Goal: Information Seeking & Learning: Check status

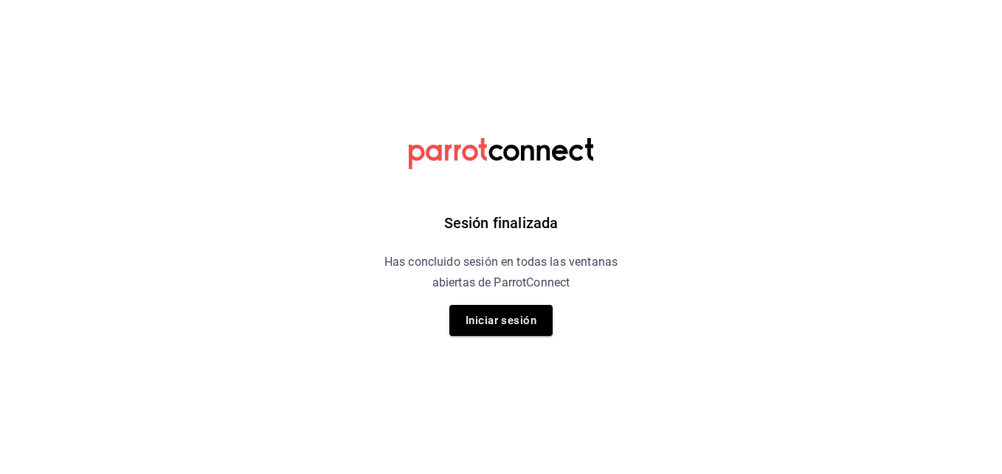
click at [498, 302] on div "Sesión finalizada Has concluido sesión en todas las ventanas abiertas de Parrot…" at bounding box center [501, 237] width 373 height 474
click at [500, 309] on button "Iniciar sesión" at bounding box center [501, 320] width 103 height 31
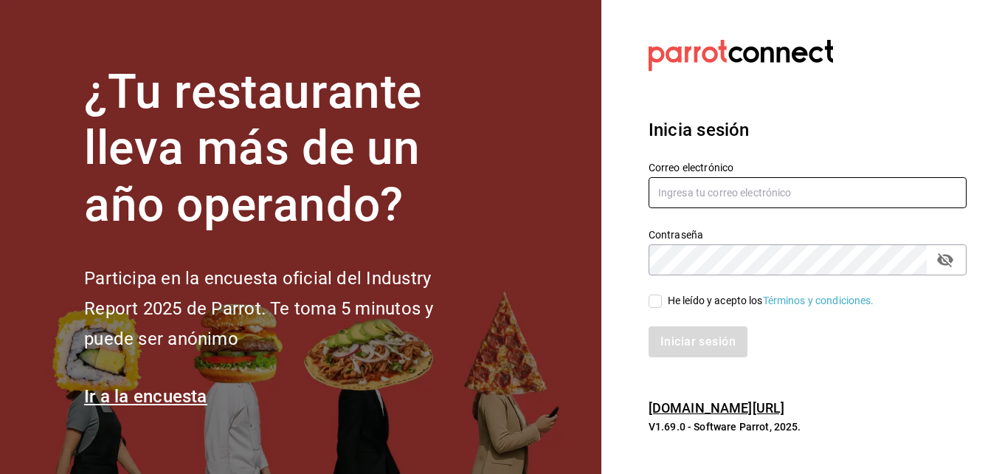
type input "[PERSON_NAME][EMAIL_ADDRESS][PERSON_NAME][DOMAIN_NAME]"
click at [653, 306] on input "He leído y acepto los Términos y condiciones." at bounding box center [655, 301] width 13 height 13
checkbox input "true"
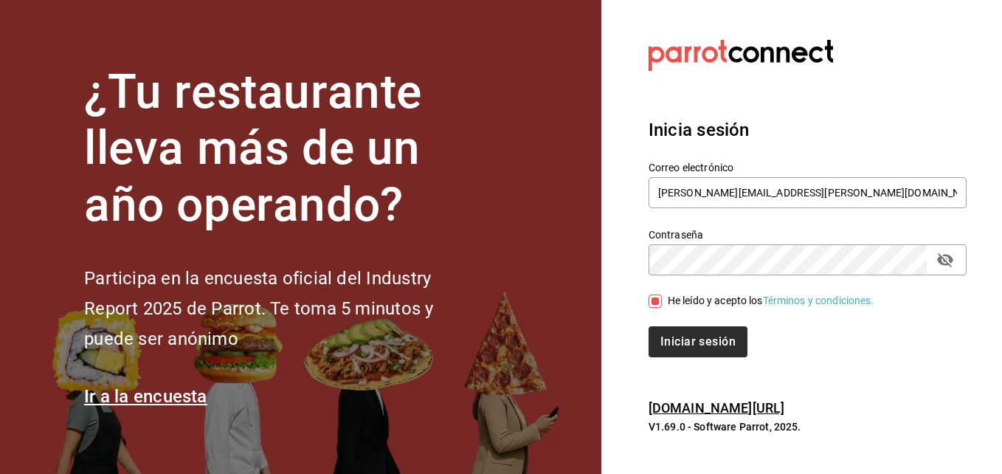
click at [662, 323] on div "Iniciar sesión" at bounding box center [799, 333] width 336 height 49
click at [662, 328] on button "Iniciar sesión" at bounding box center [699, 341] width 100 height 31
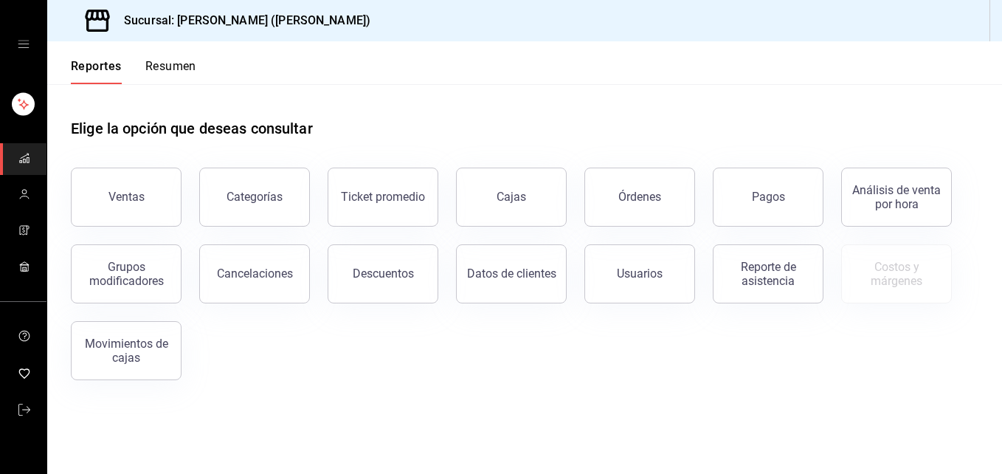
click at [162, 58] on div "Reportes Resumen" at bounding box center [121, 62] width 149 height 43
click at [161, 75] on button "Resumen" at bounding box center [170, 71] width 51 height 25
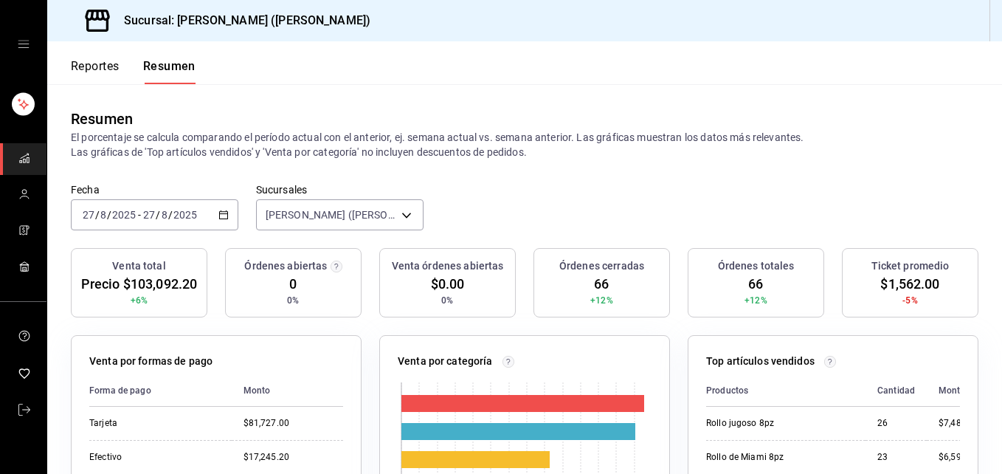
click at [133, 207] on div "2025-08-27 27 / 8 / 2025 - 2025-08-27 27 / 8 / 2025" at bounding box center [155, 214] width 168 height 31
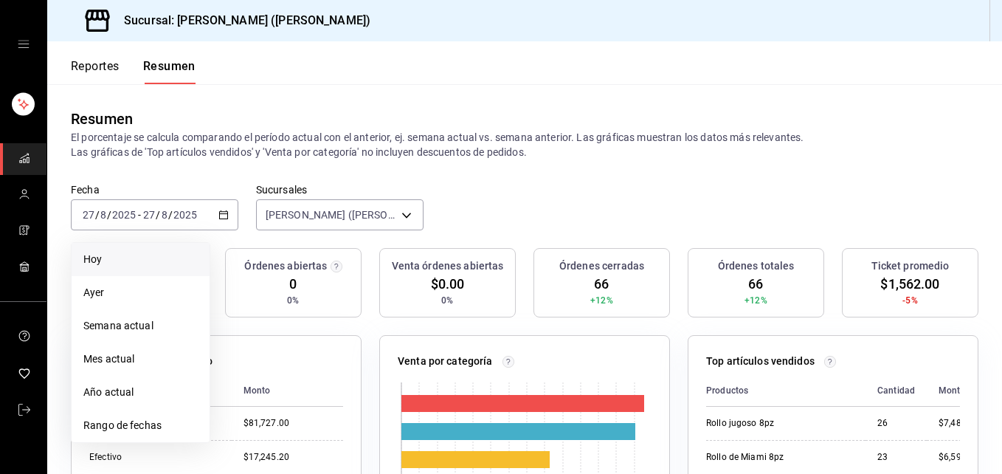
click at [128, 253] on span "Hoy" at bounding box center [140, 260] width 114 height 16
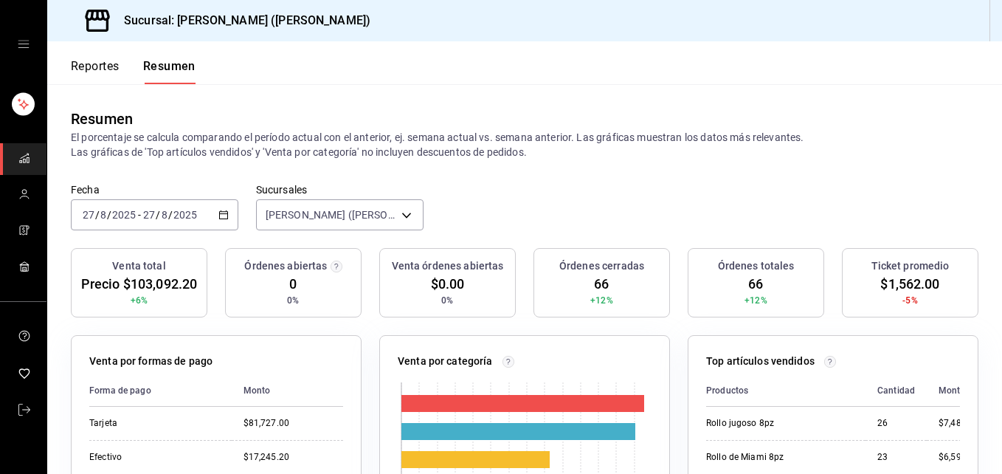
click at [108, 63] on font "Reportes" at bounding box center [95, 66] width 49 height 15
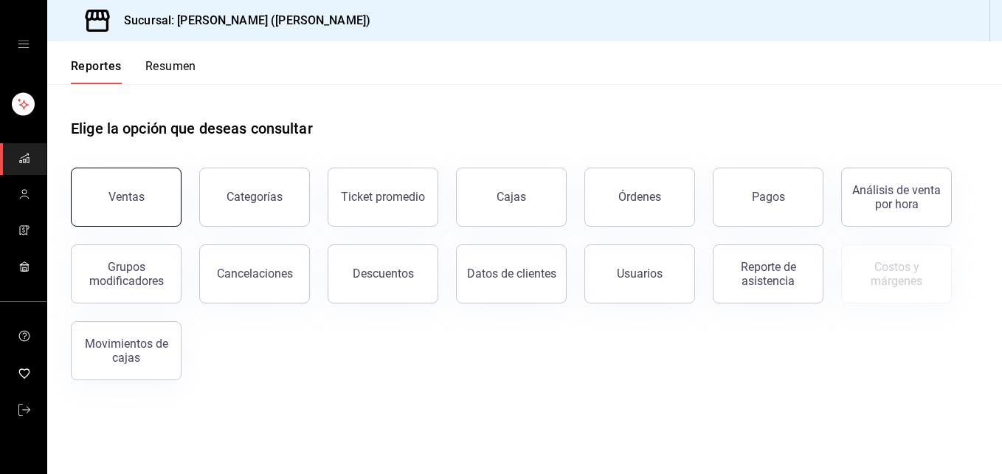
click at [156, 170] on div "Ventas" at bounding box center [117, 188] width 128 height 77
click at [165, 218] on button "Ventas" at bounding box center [126, 197] width 111 height 59
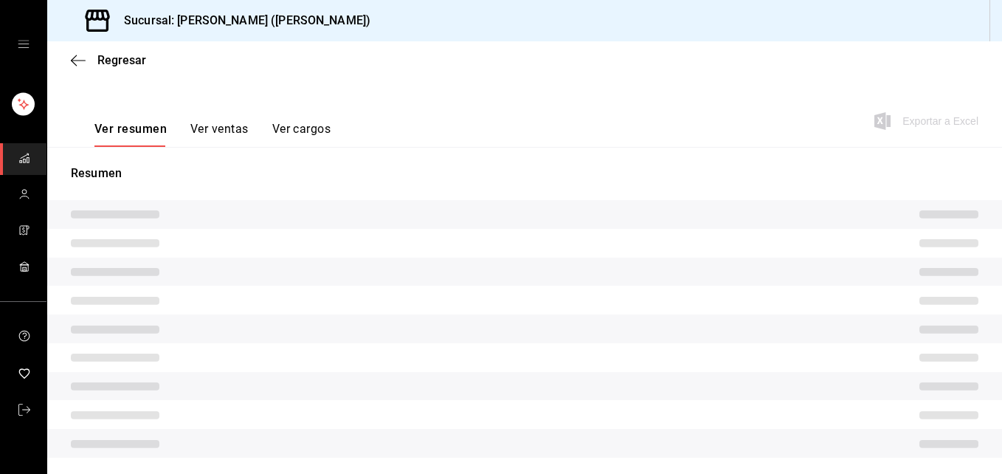
scroll to position [221, 0]
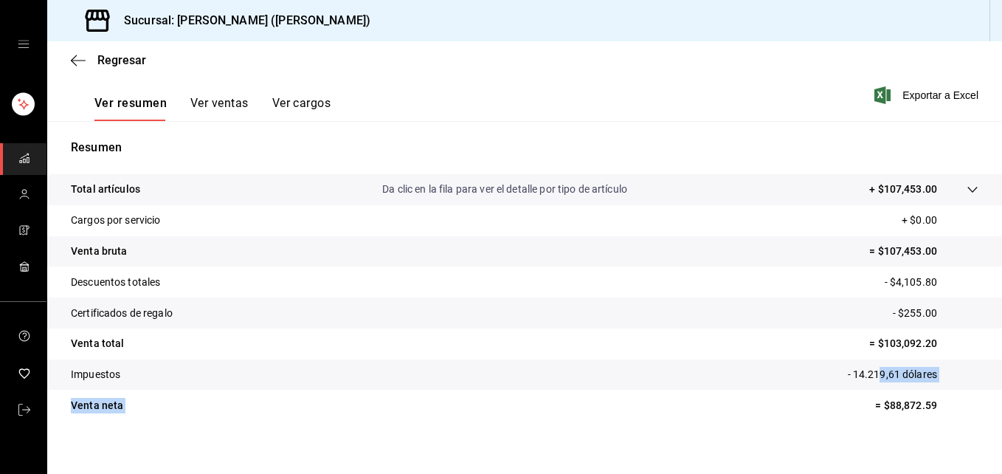
click at [866, 402] on tbody "Total artículos Da clic en la fila para ver el detalle por tipo de artículo + $…" at bounding box center [524, 297] width 955 height 247
click at [867, 393] on tr "Venta neta = $88,872.59" at bounding box center [524, 405] width 955 height 31
click at [856, 397] on tr "Venta neta = $88,872.59" at bounding box center [524, 405] width 955 height 31
